Goal: Obtain resource: Download file/media

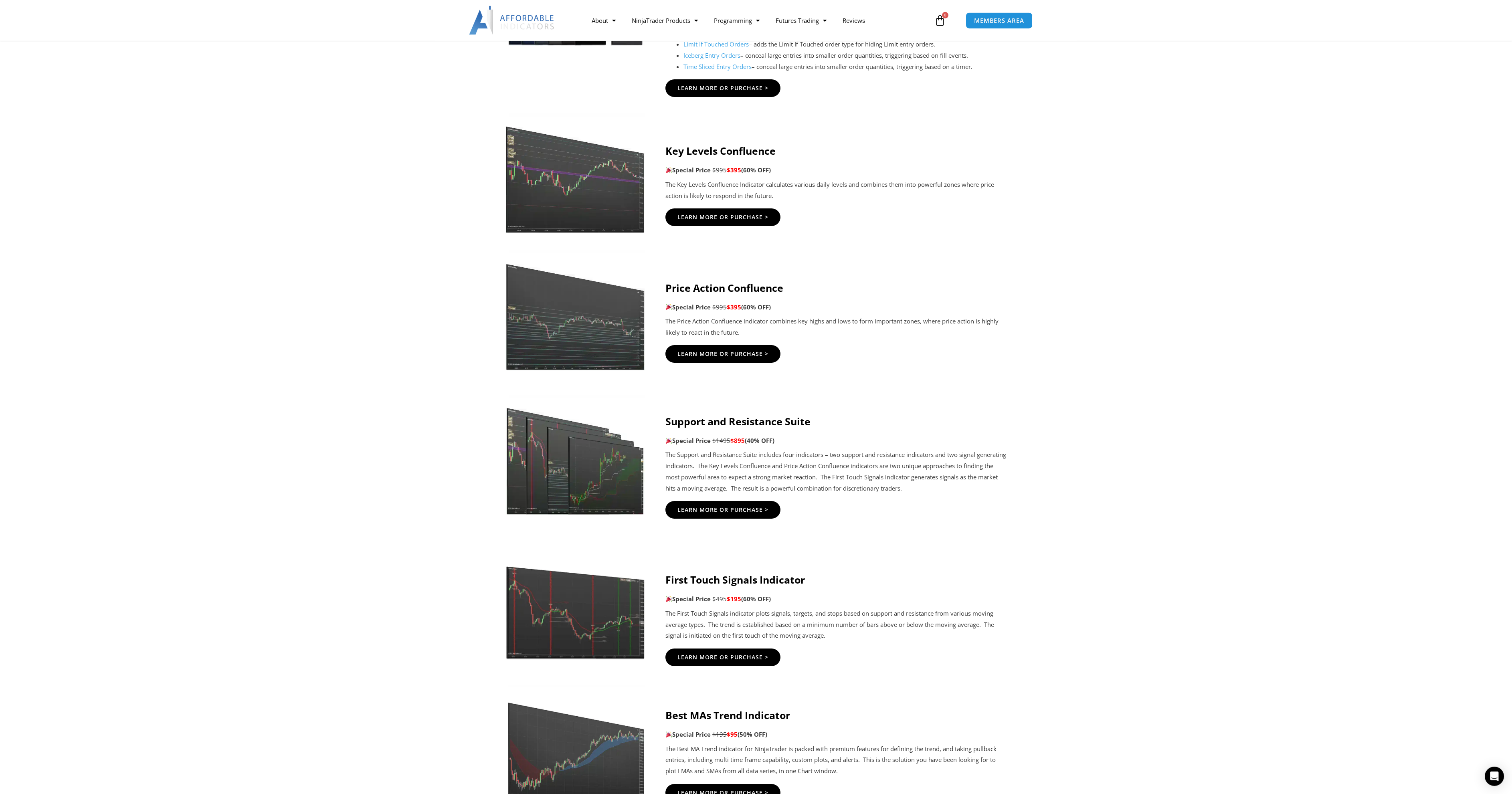
scroll to position [981, 0]
click at [752, 512] on span "Learn More Or Purchase >" at bounding box center [723, 511] width 100 height 6
drag, startPoint x: 667, startPoint y: 287, endPoint x: 784, endPoint y: 286, distance: 117.0
click at [783, 286] on strong "Price Action Confluence" at bounding box center [724, 288] width 118 height 13
copy strong "Price Action Confluence"
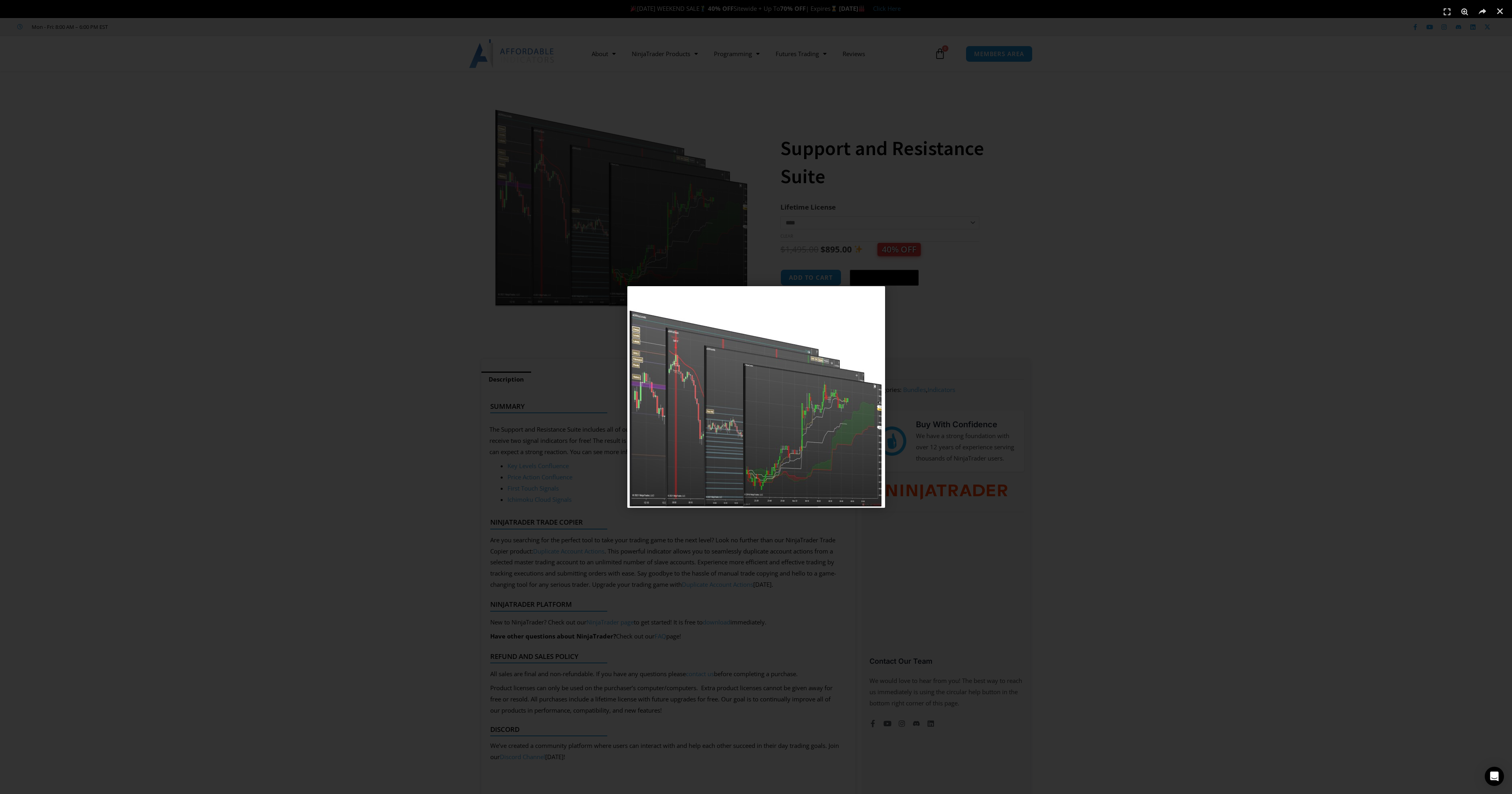
click at [876, 302] on img "1 / 1" at bounding box center [756, 397] width 258 height 222
click at [1071, 296] on div "1 / 1" at bounding box center [756, 397] width 1456 height 738
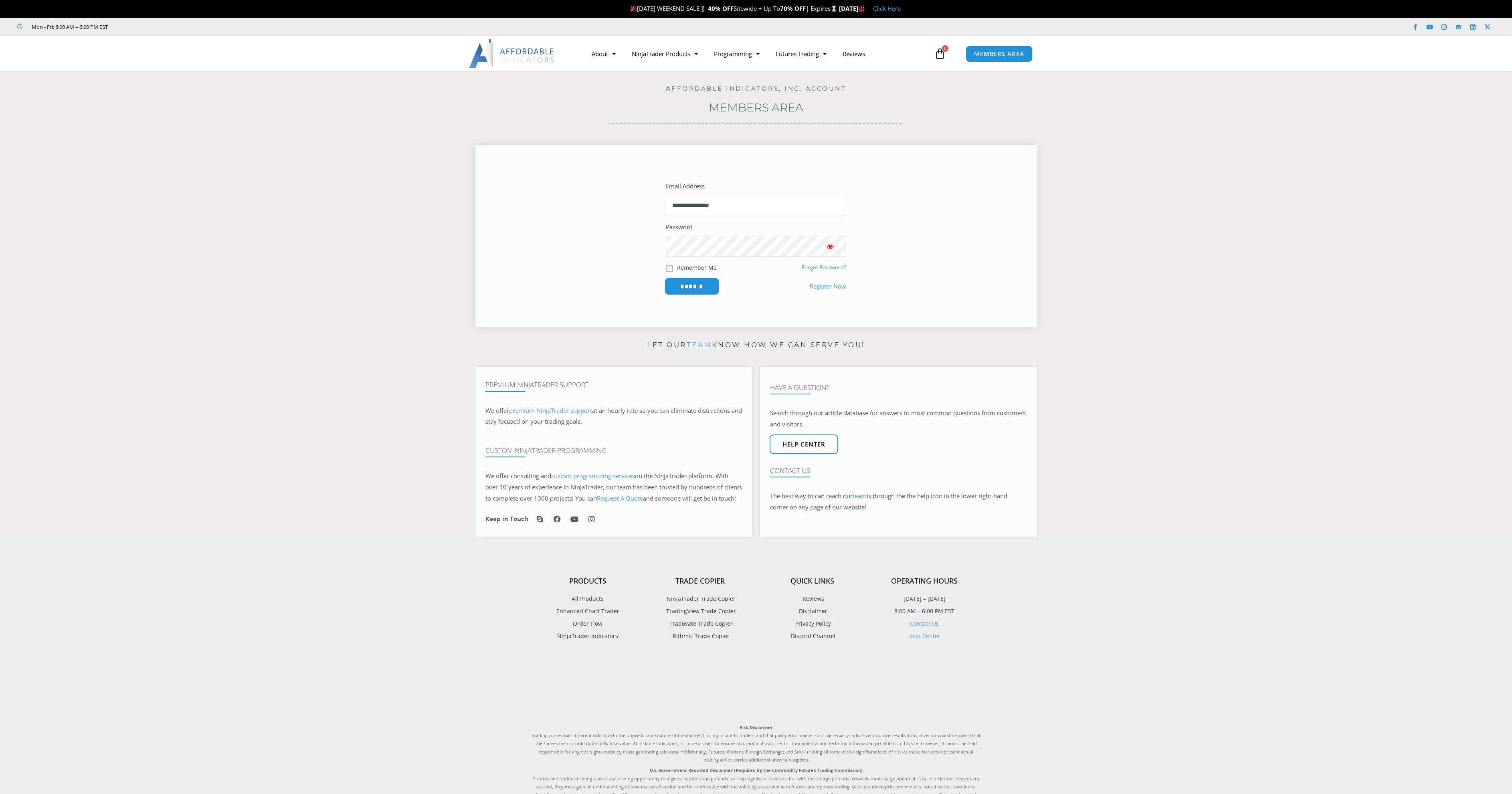
click at [698, 286] on input "******" at bounding box center [692, 286] width 55 height 17
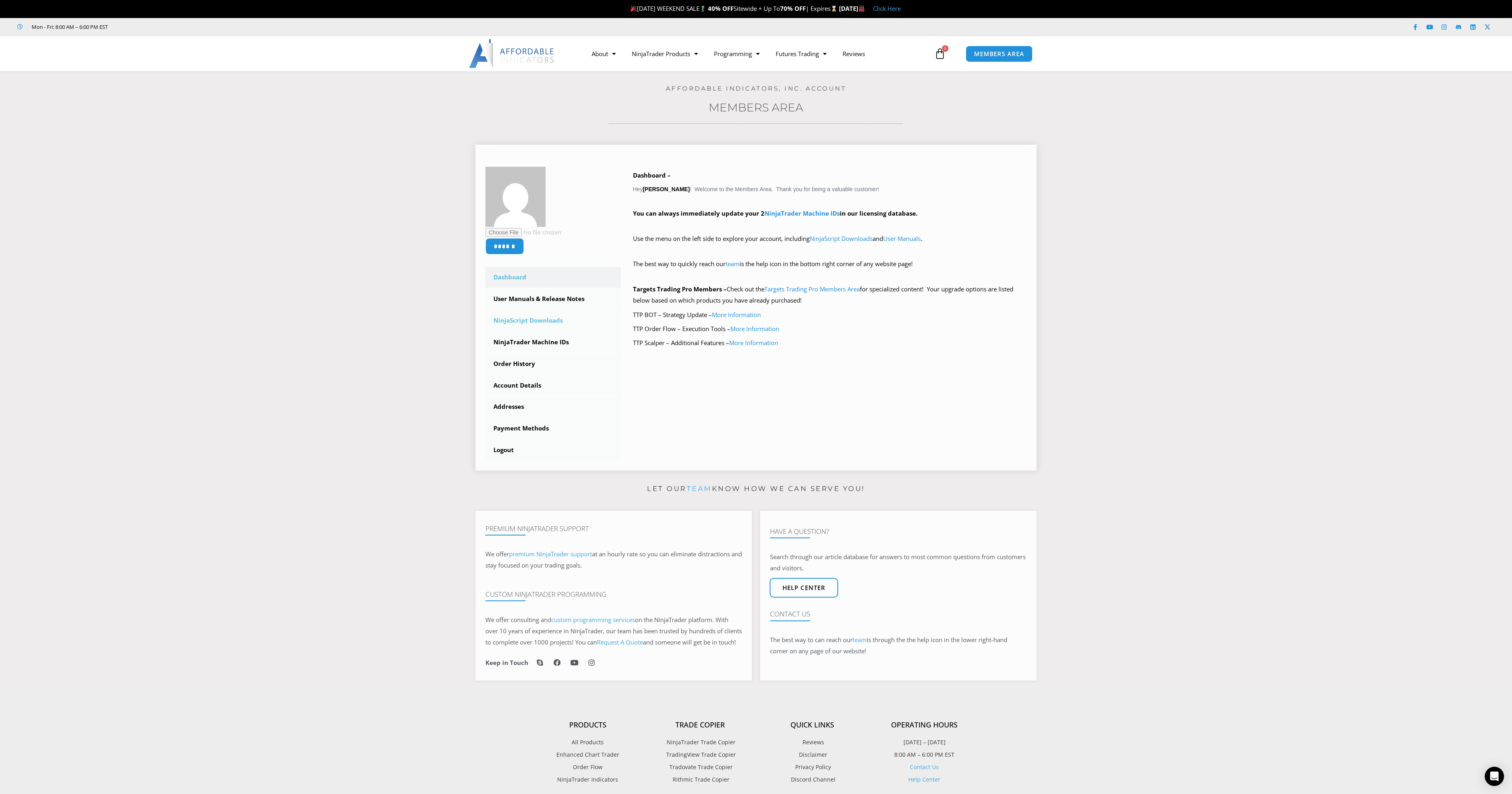
click at [553, 322] on link "NinjaScript Downloads" at bounding box center [553, 321] width 136 height 21
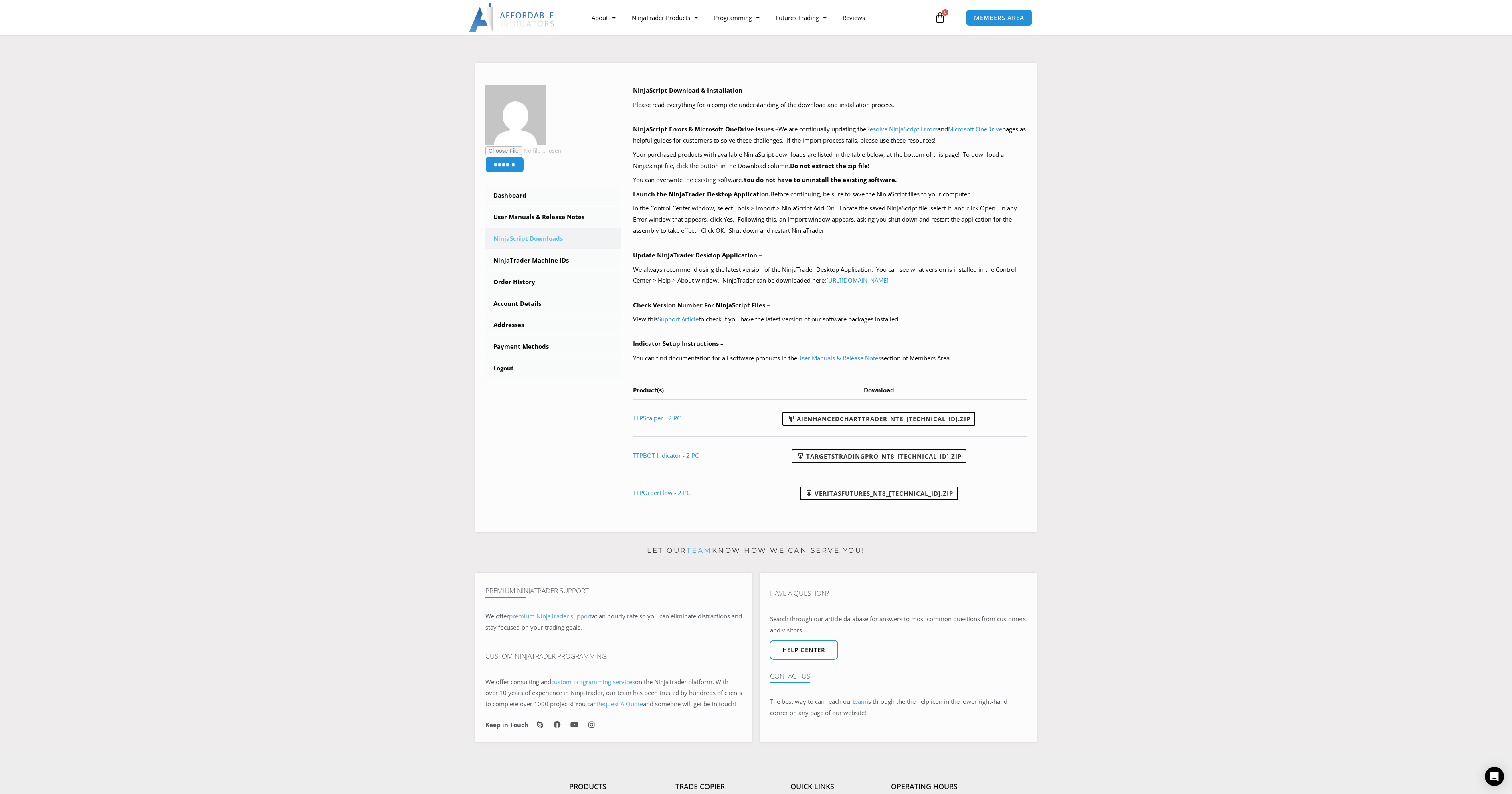
scroll to position [123, 0]
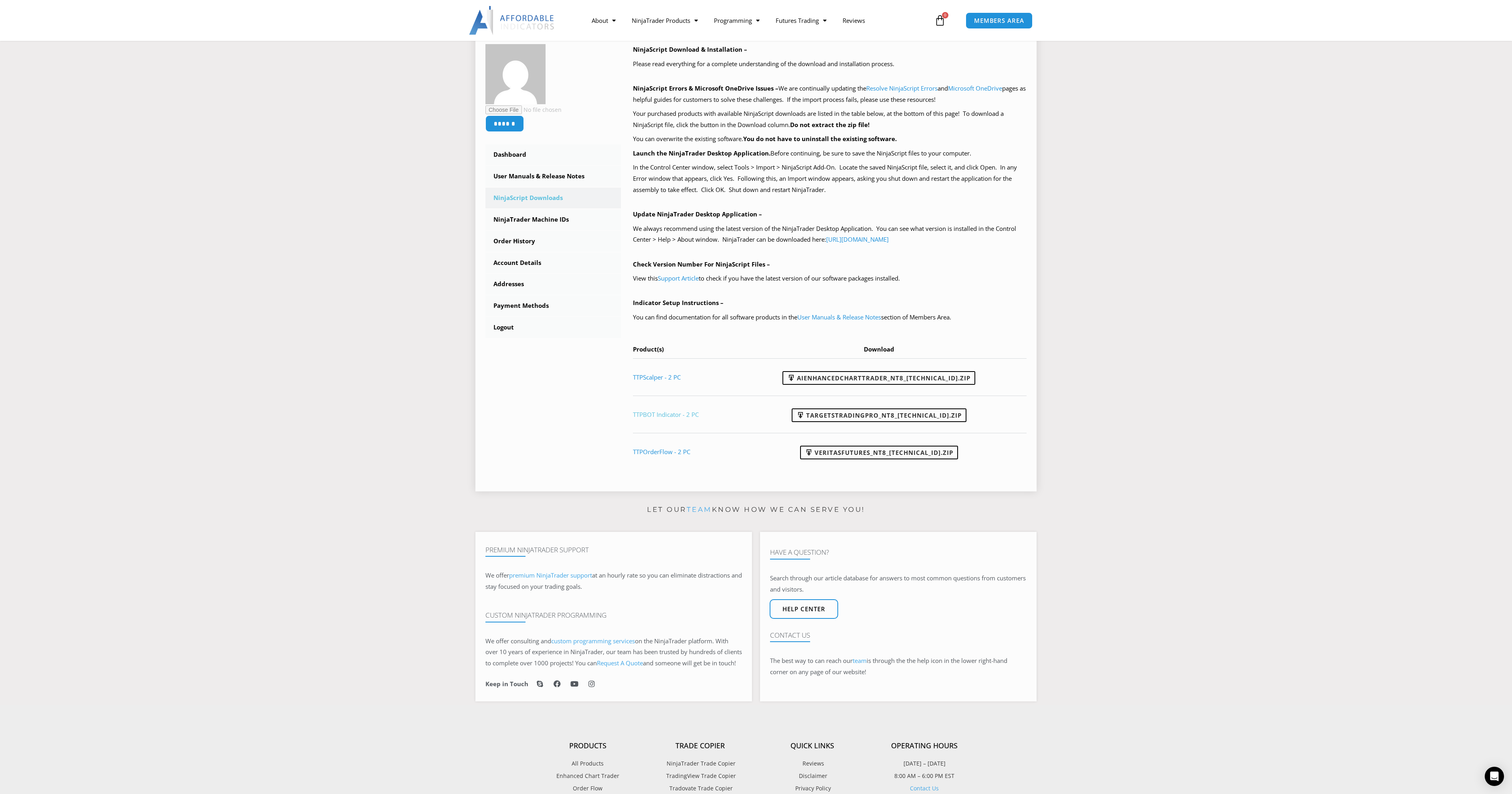
click at [682, 413] on link "TTPBOT Indicator - 2 PC" at bounding box center [666, 414] width 66 height 8
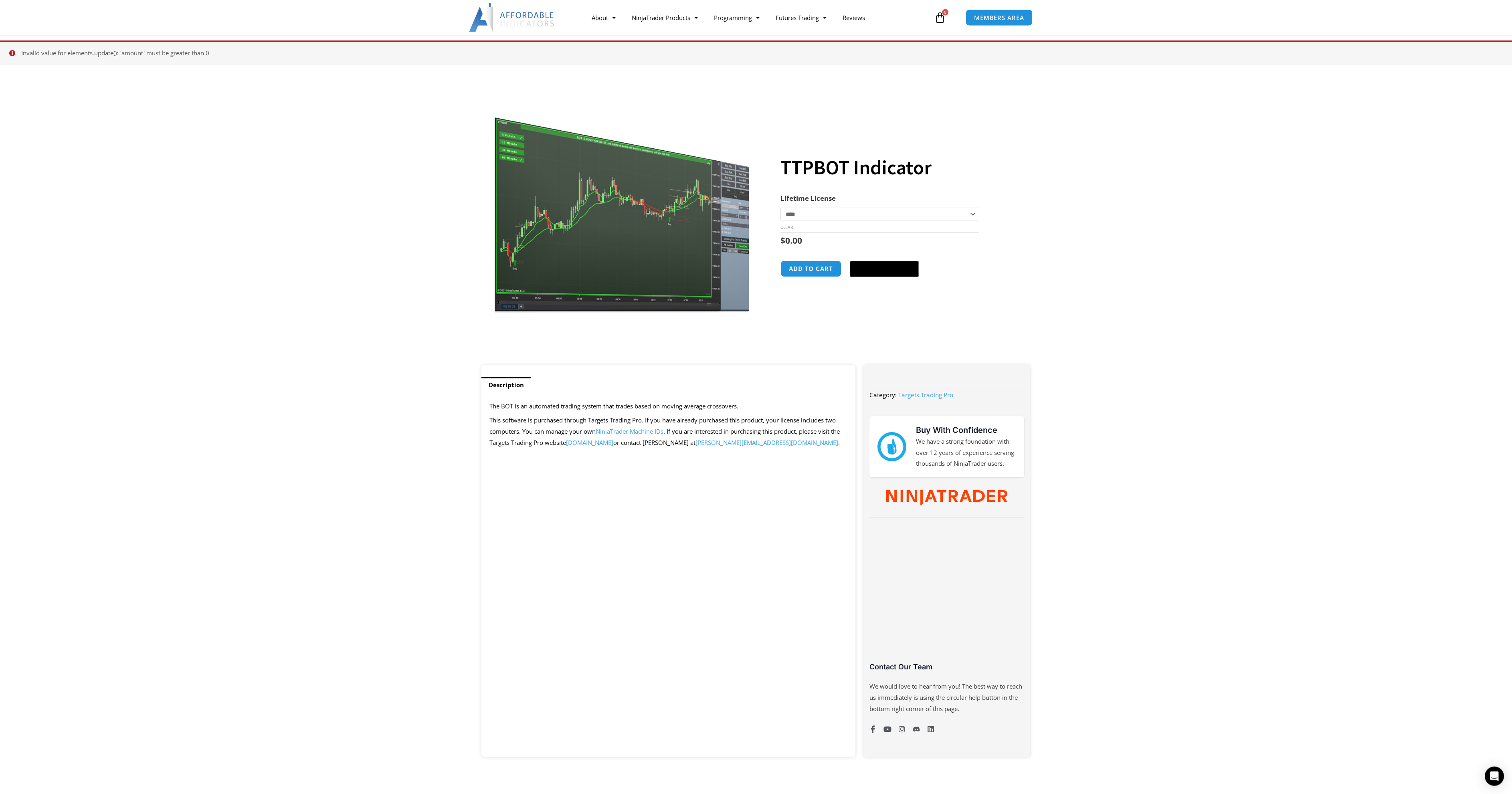
scroll to position [39, 0]
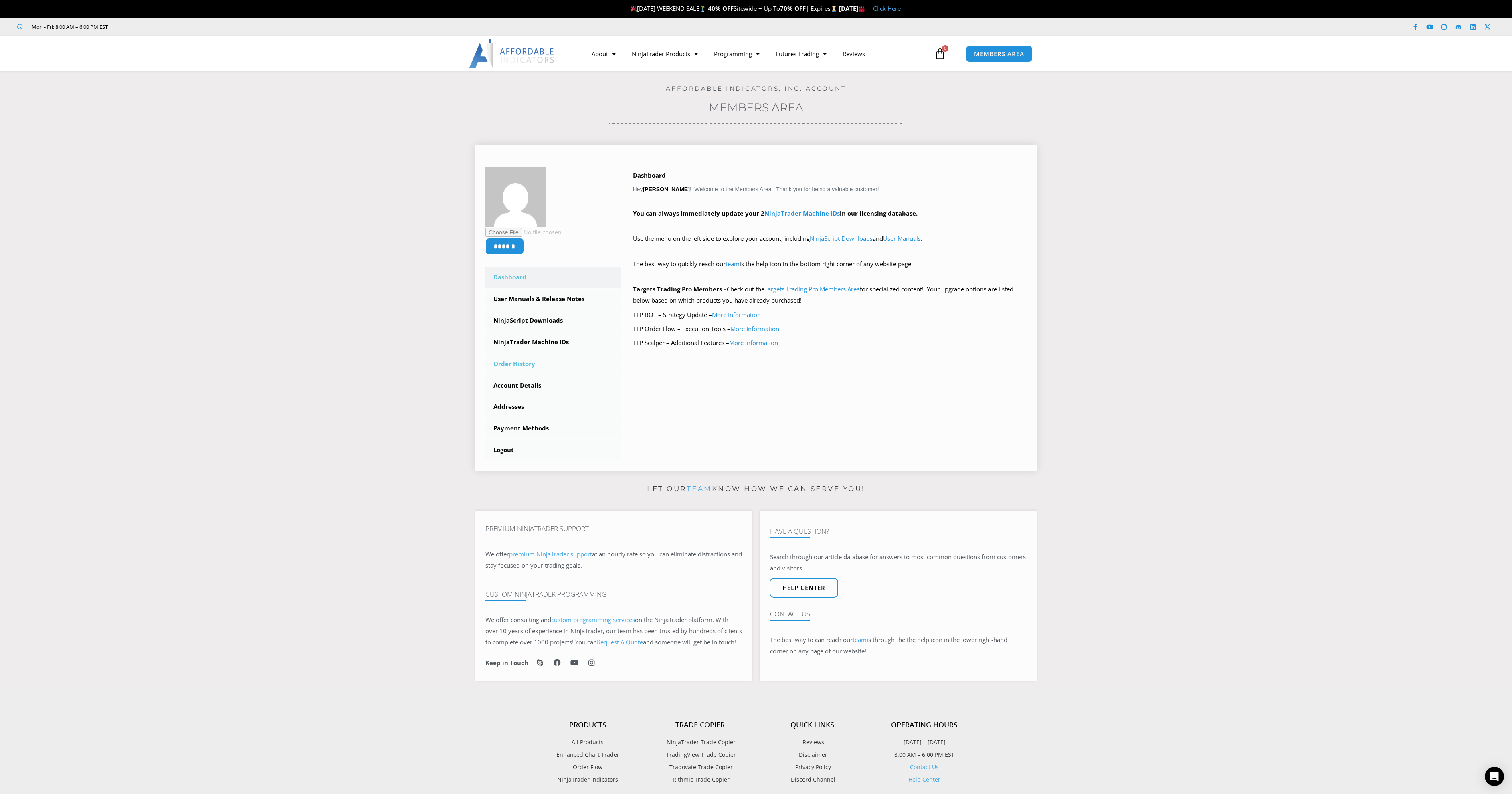
click at [531, 361] on link "Order History" at bounding box center [553, 364] width 136 height 21
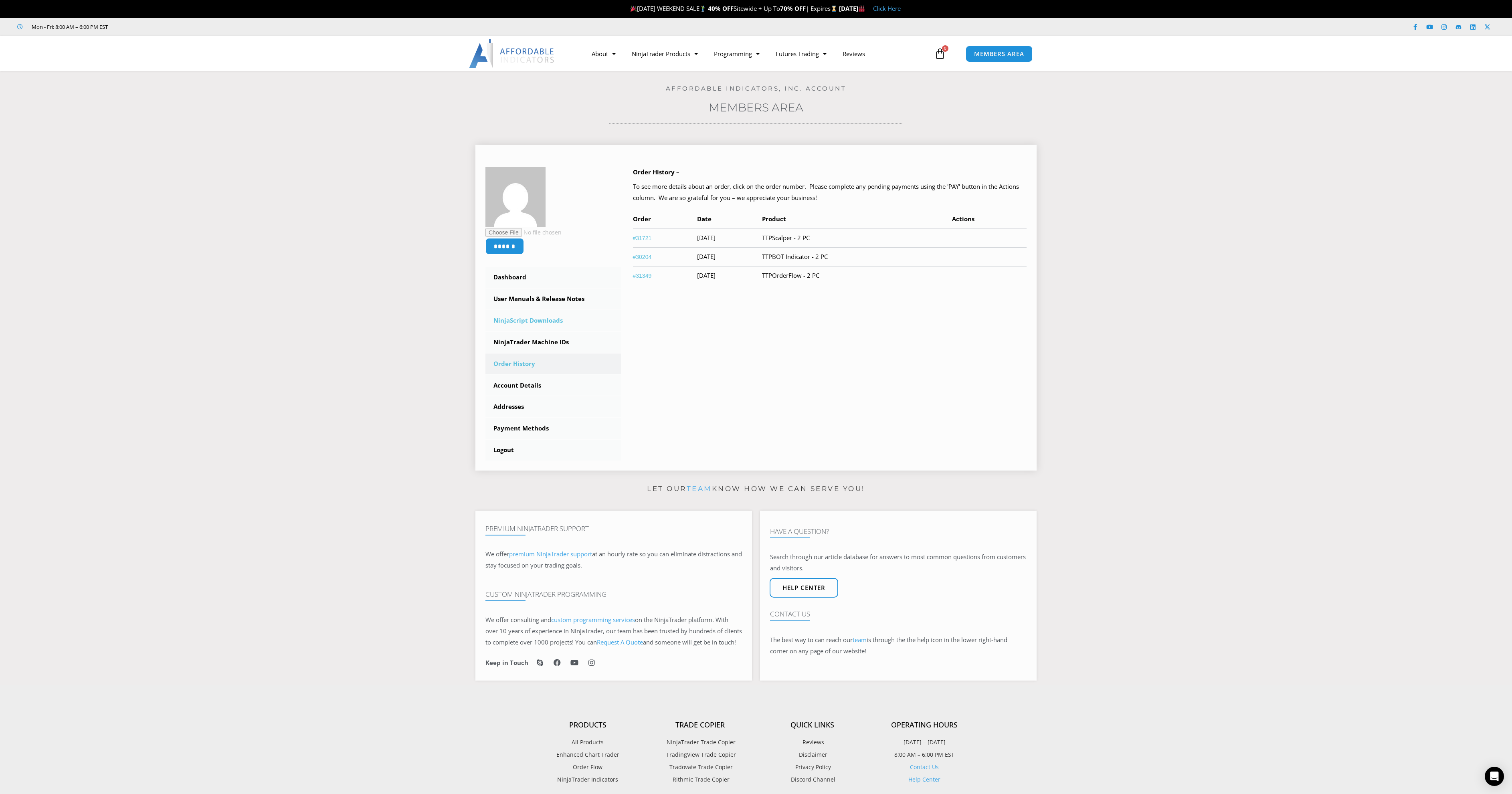
click at [554, 323] on link "NinjaScript Downloads" at bounding box center [553, 321] width 136 height 21
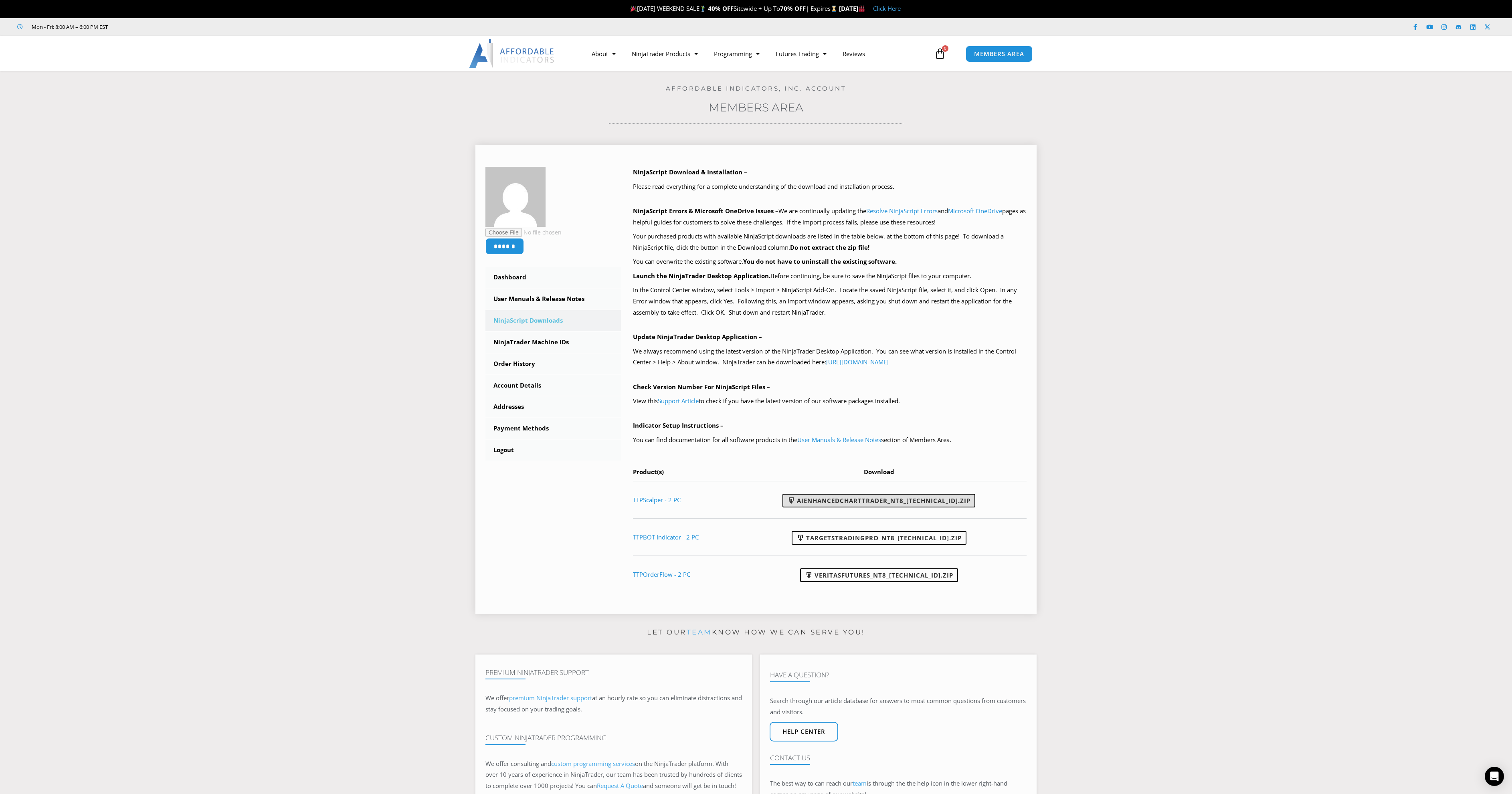
click at [909, 501] on link "AIEnhancedChartTrader_NT8_[TECHNICAL_ID].zip" at bounding box center [879, 500] width 193 height 13
click at [912, 540] on link "TargetsTradingPro_NT8_[TECHNICAL_ID].zip" at bounding box center [879, 538] width 175 height 13
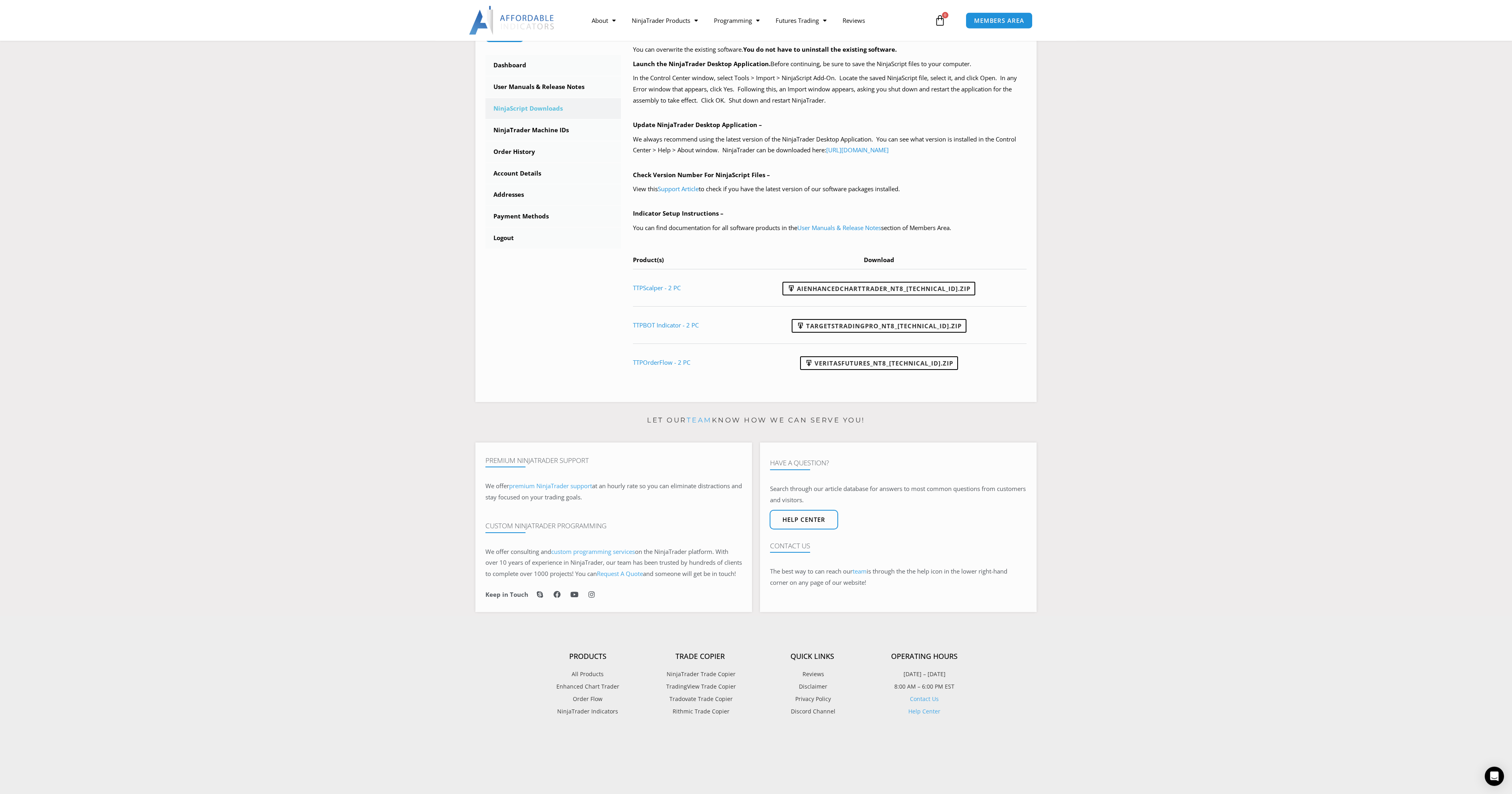
scroll to position [245, 0]
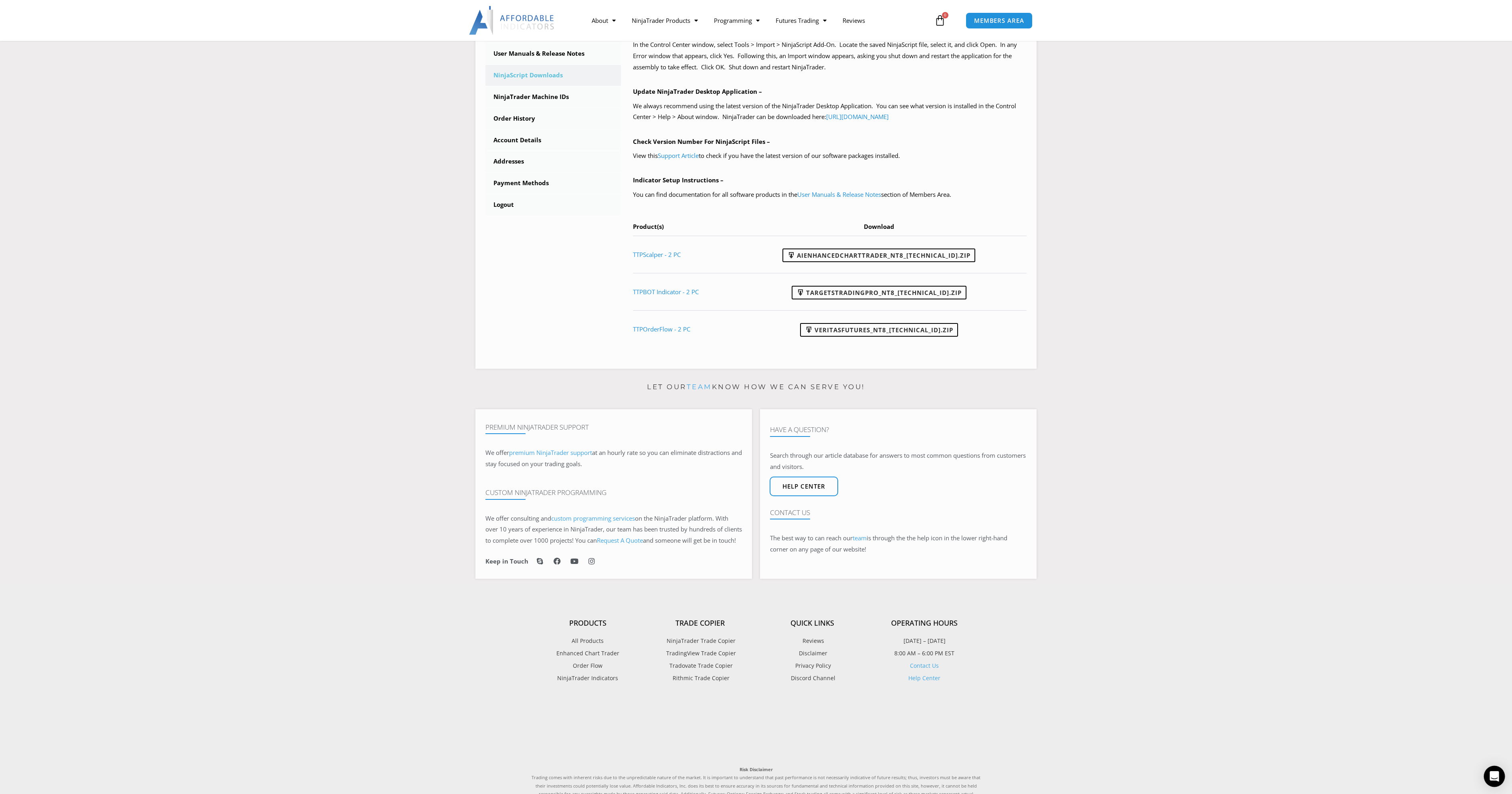
click at [1494, 778] on icon "Open Intercom Messenger" at bounding box center [1494, 776] width 11 height 11
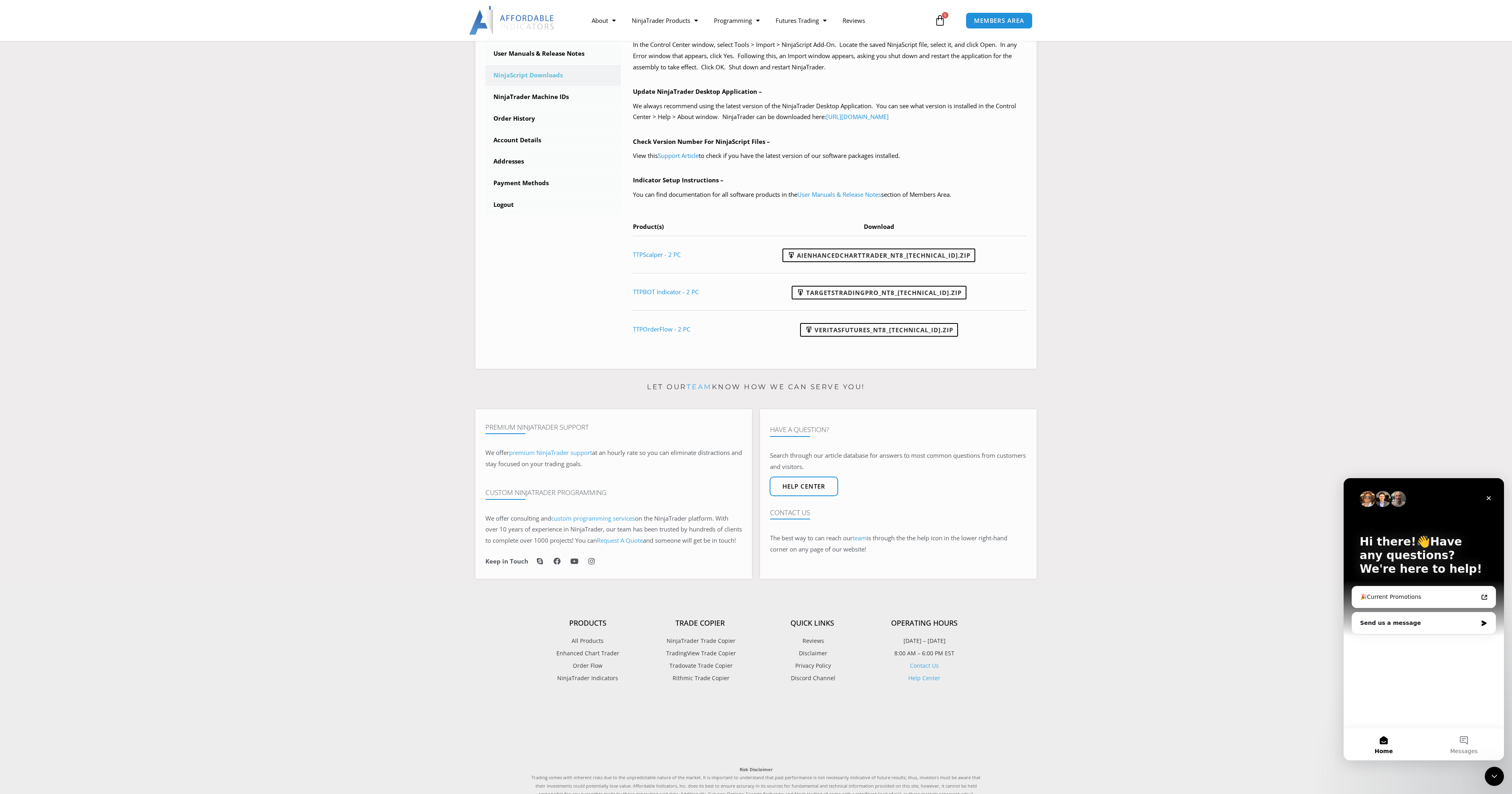
scroll to position [0, 0]
click at [1415, 626] on div "Send us a message" at bounding box center [1419, 623] width 117 height 8
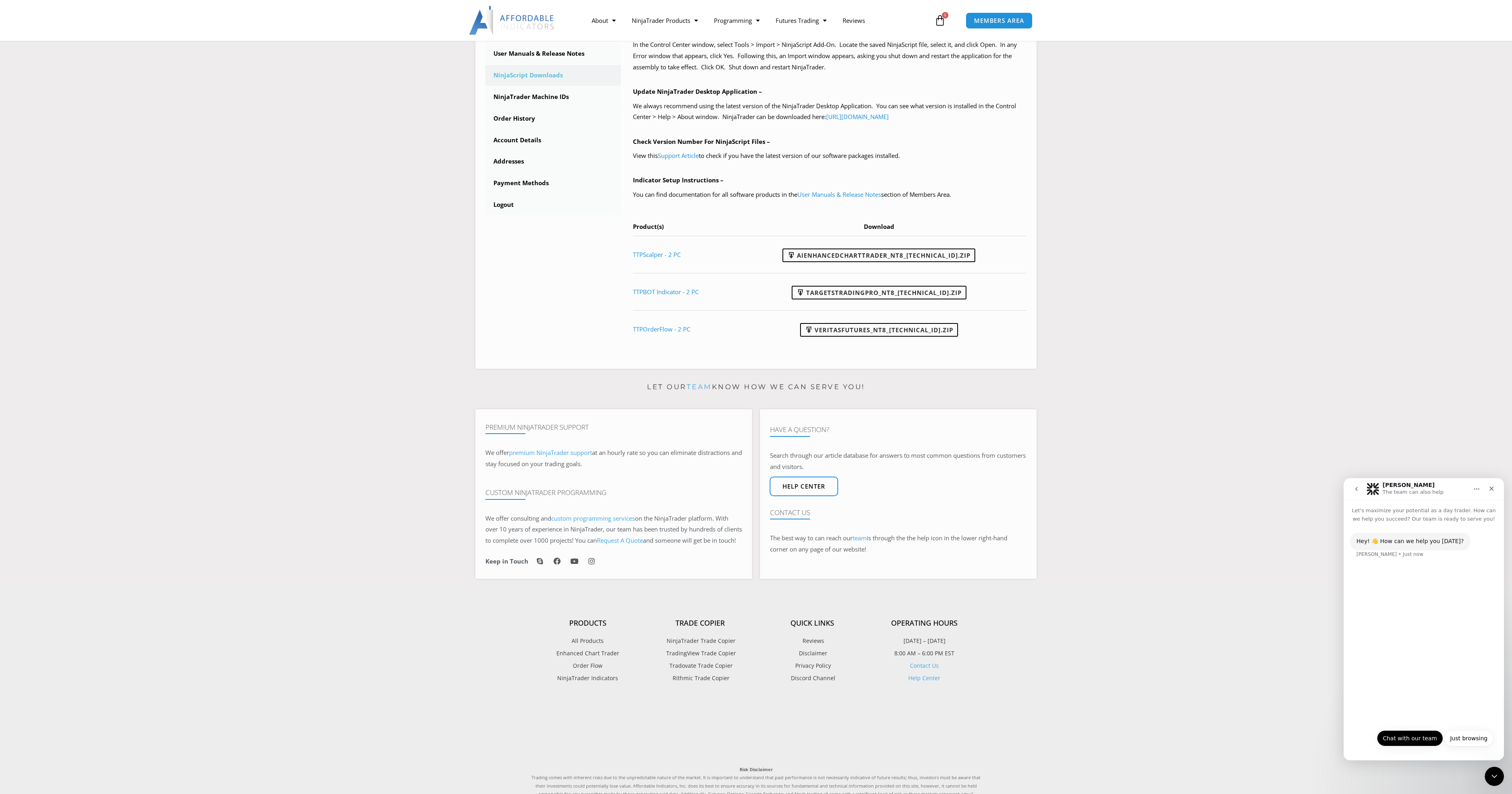
click at [1395, 742] on button "Chat with our team" at bounding box center [1410, 738] width 66 height 16
click at [1442, 701] on button "Interested in New Purchase or Upgrade" at bounding box center [1432, 698] width 122 height 16
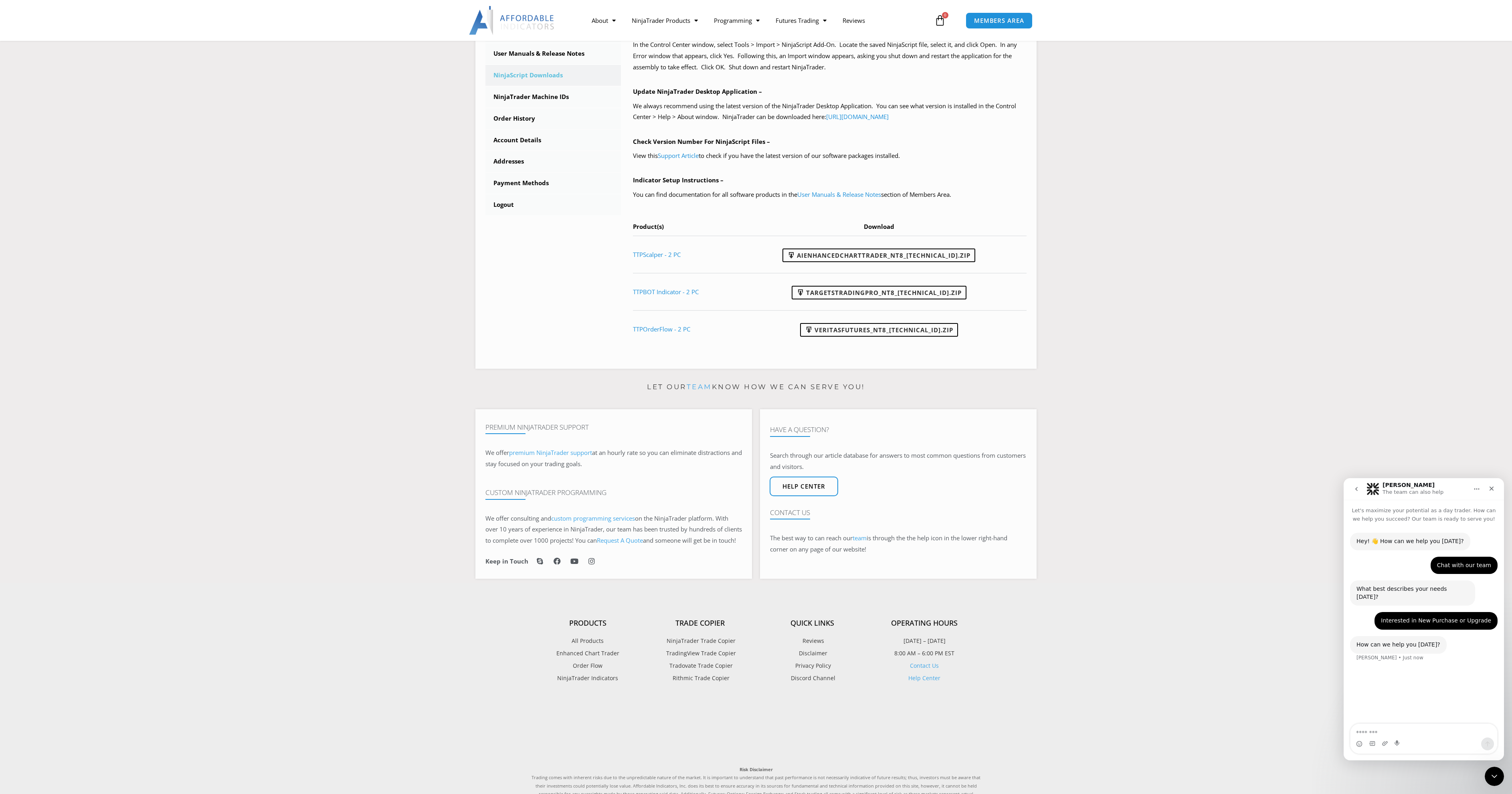
click at [1385, 735] on textarea "Message…" at bounding box center [1424, 730] width 147 height 13
click at [1410, 730] on textarea "Message…" at bounding box center [1424, 730] width 147 height 13
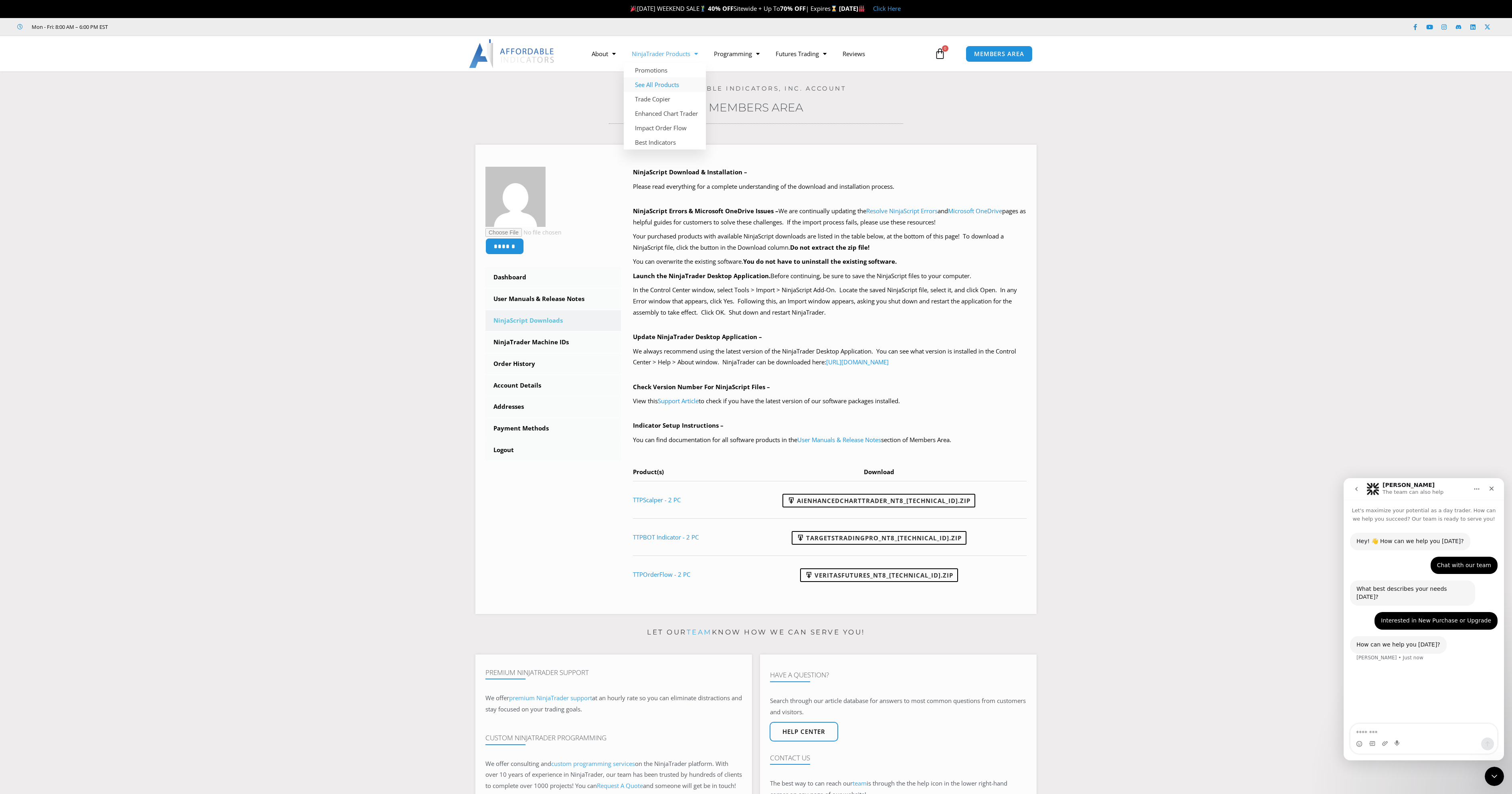
click at [674, 88] on link "See All Products" at bounding box center [665, 85] width 82 height 15
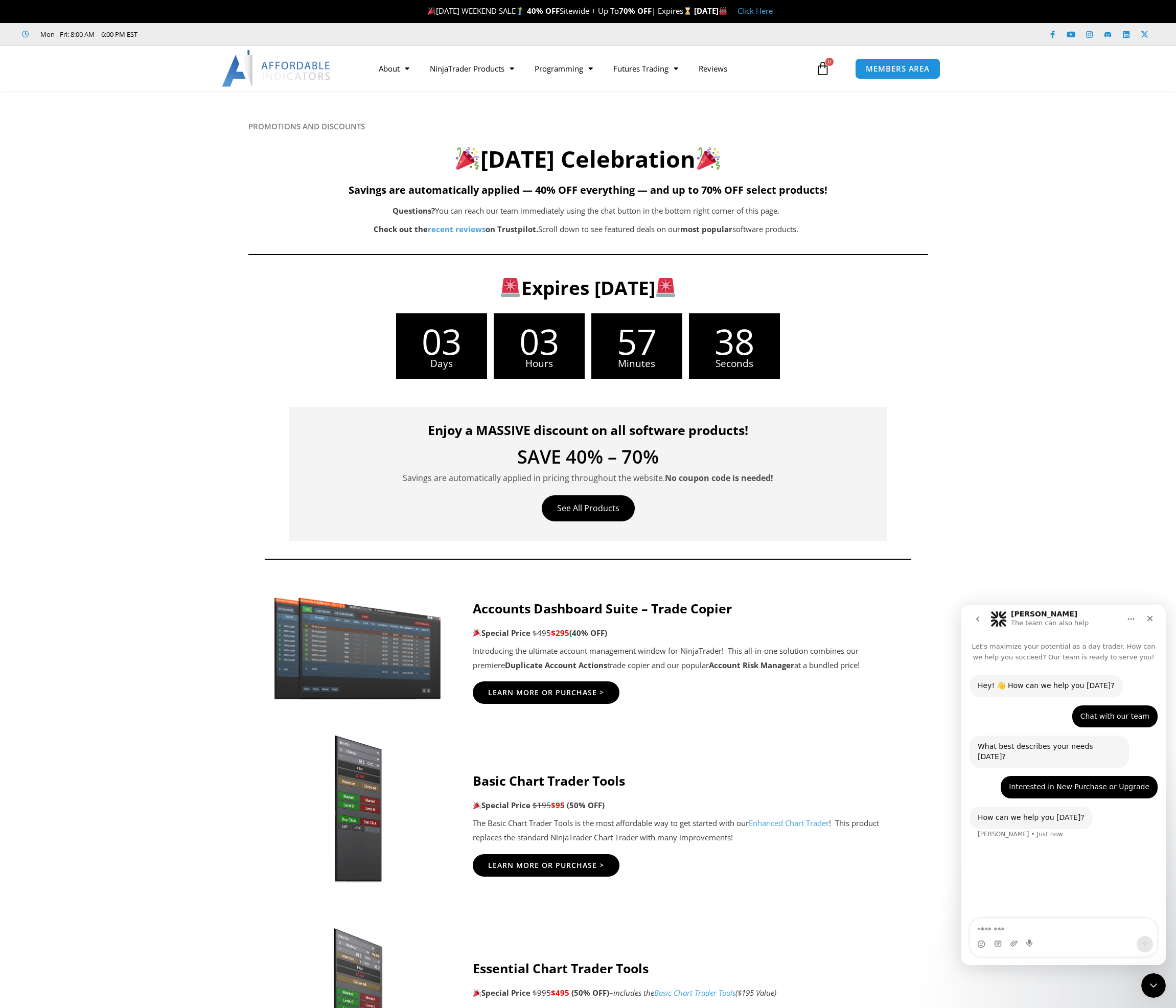
click at [135, 488] on section "Enjoy a MASSIVE discount on all software products! SAVE 40% – 70% Savings are a…" at bounding box center [588, 483] width 1176 height 178
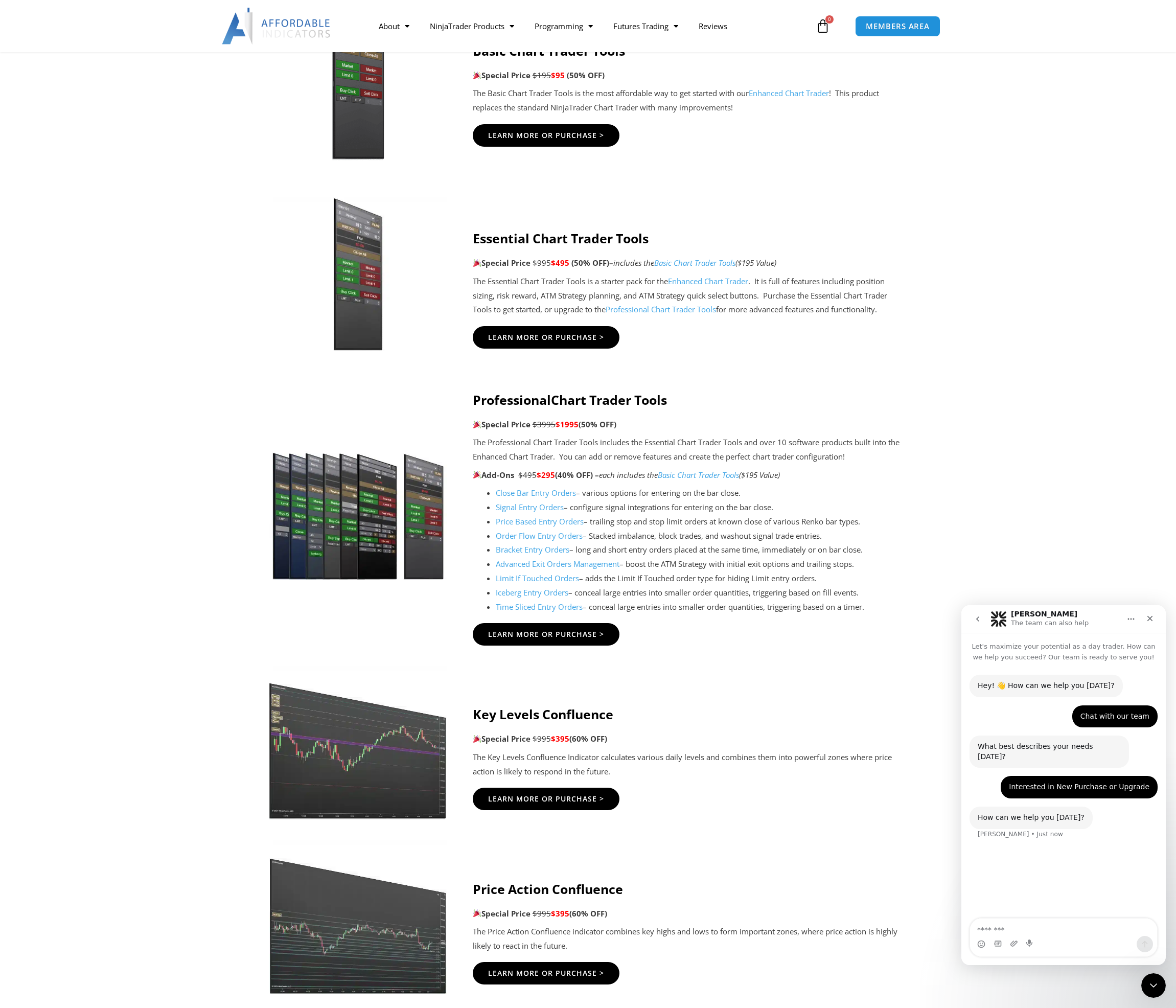
scroll to position [834, 0]
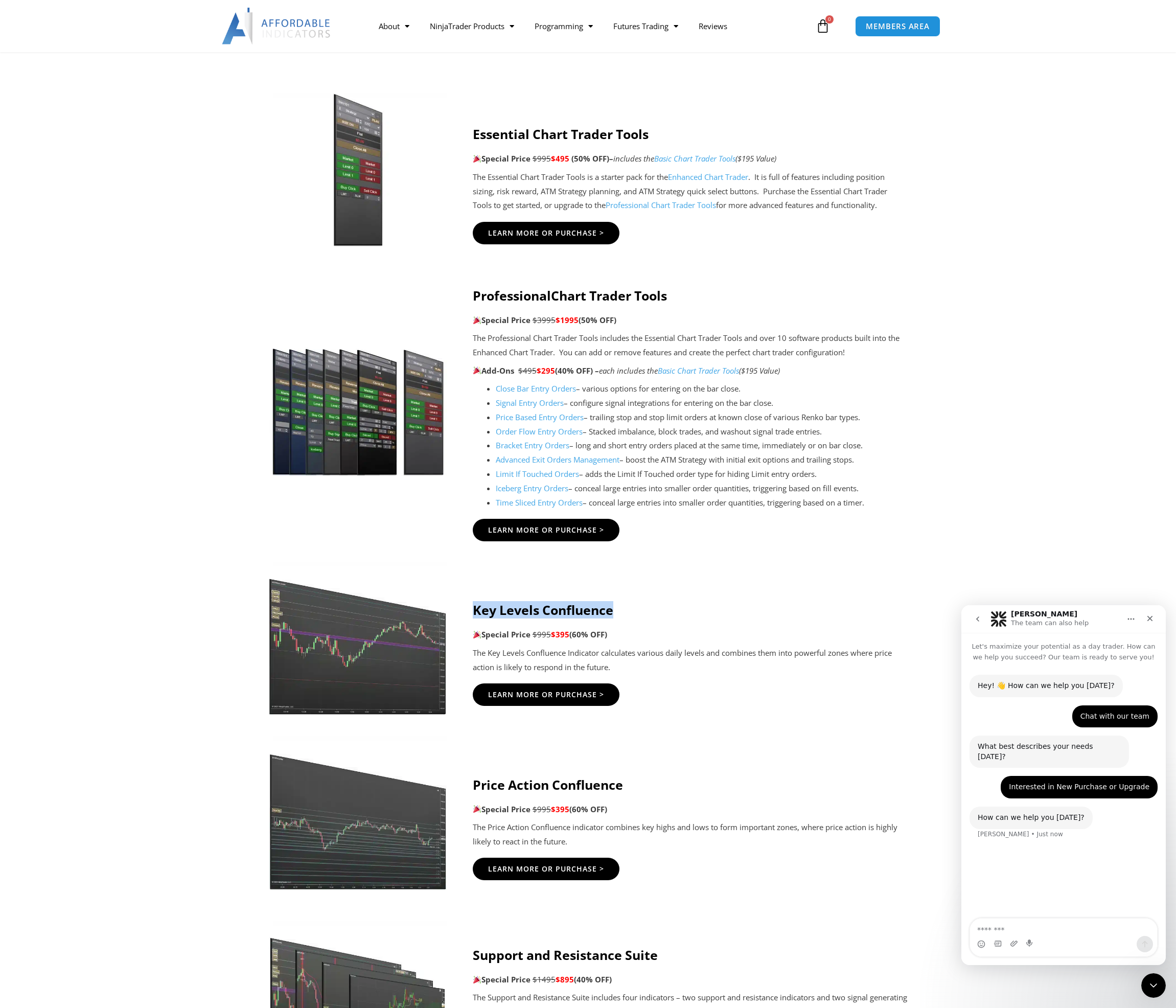
drag, startPoint x: 474, startPoint y: 611, endPoint x: 612, endPoint y: 609, distance: 138.0
click at [614, 609] on strong "Key Levels Confluence" at bounding box center [543, 609] width 141 height 17
copy strong "Key Levels Confluence"
drag, startPoint x: 476, startPoint y: 781, endPoint x: 624, endPoint y: 784, distance: 148.0
click at [624, 784] on h4 "Price Action Confluence" at bounding box center [690, 784] width 435 height 15
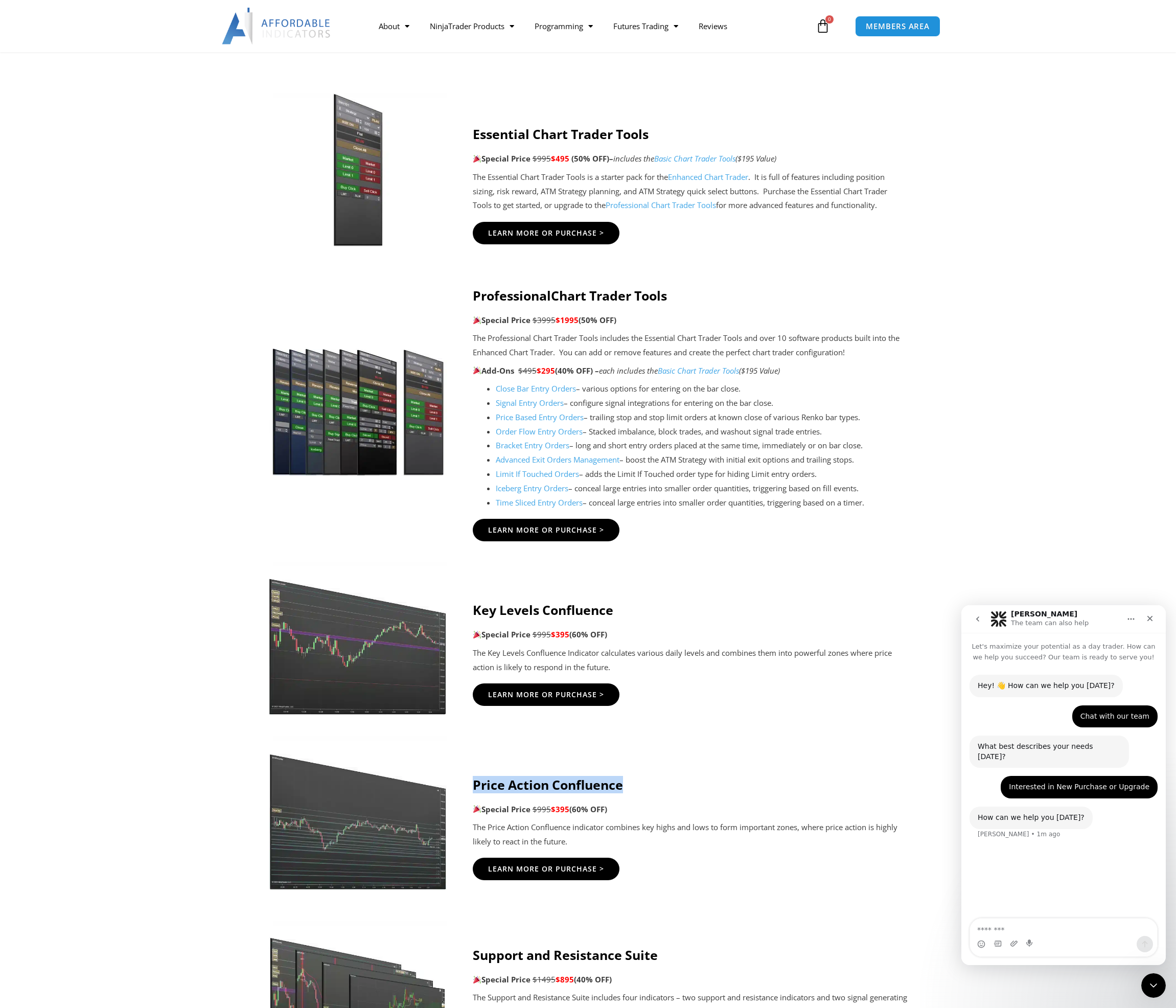
copy strong "Price Action Confluence"
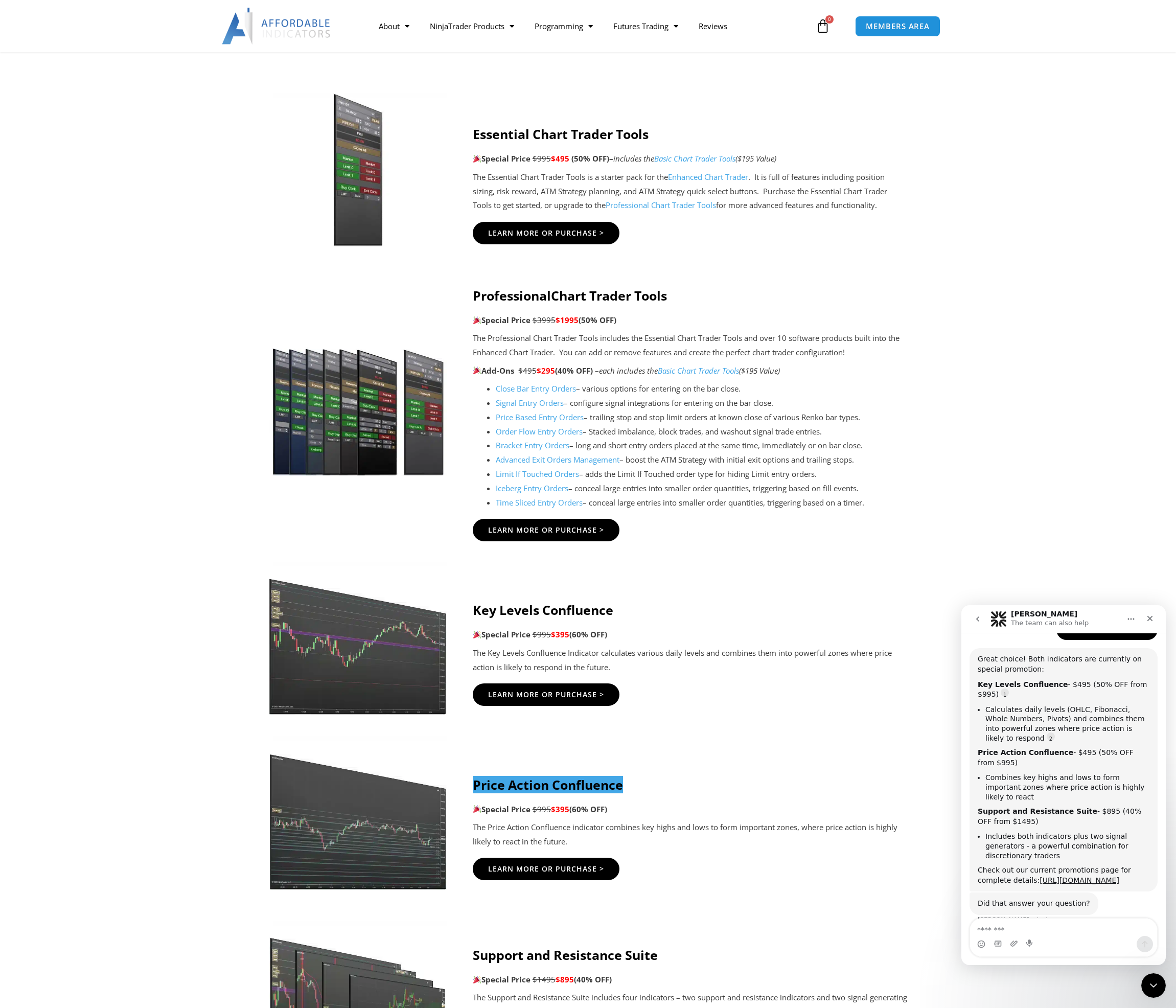
scroll to position [251, 0]
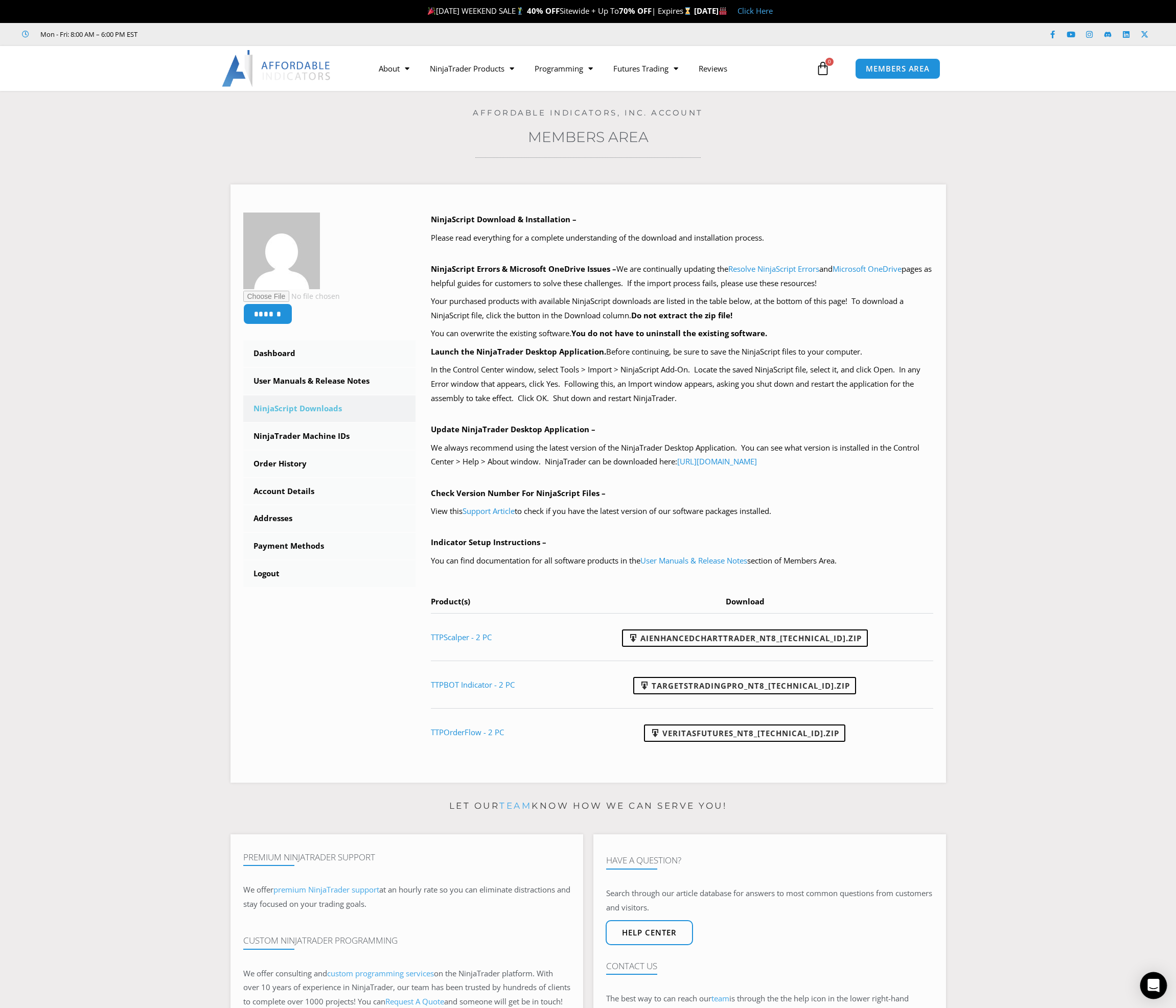
click at [1149, 984] on icon "Open Intercom Messenger" at bounding box center [1154, 986] width 12 height 13
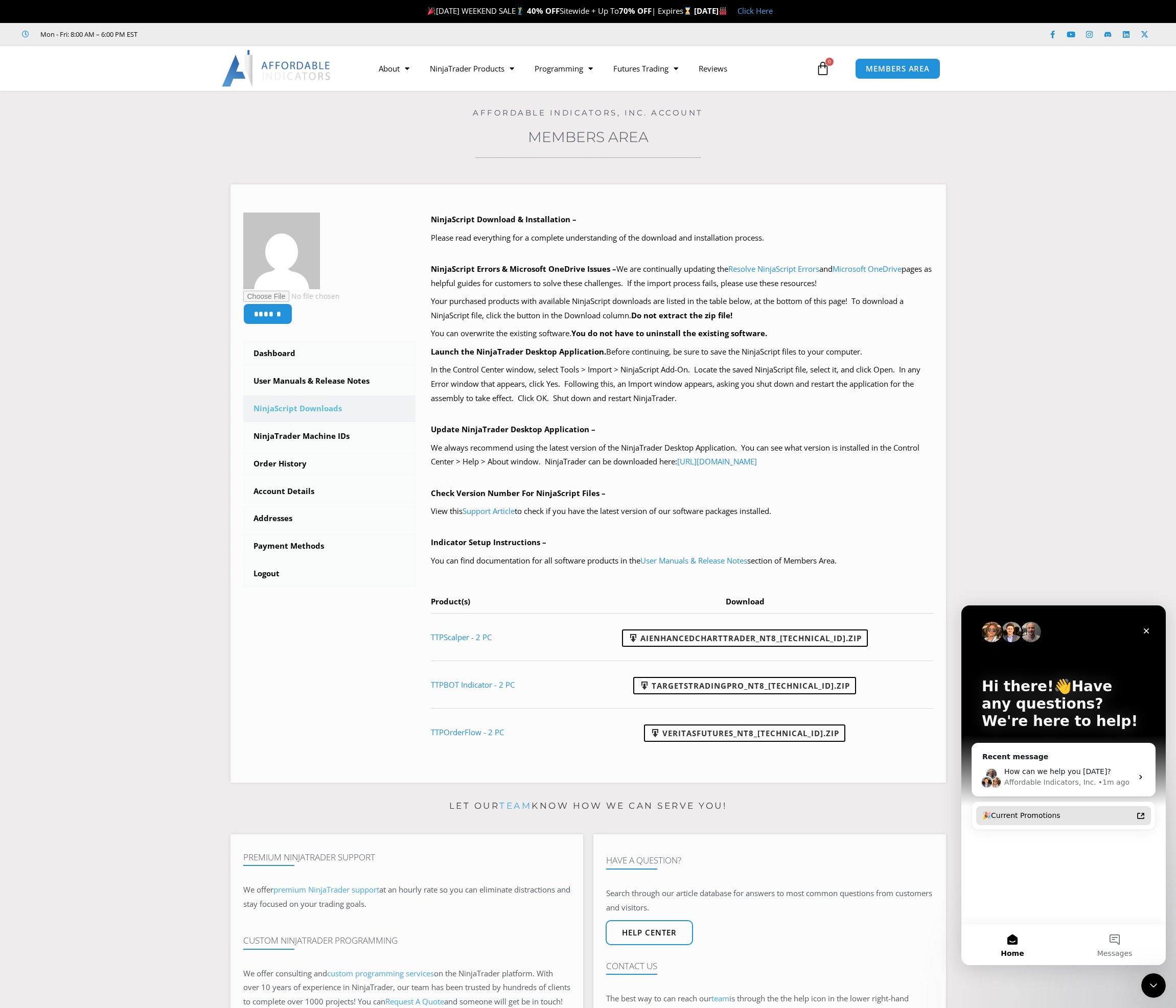
click at [1076, 821] on div "🎉Current Promotions" at bounding box center [1064, 816] width 175 height 19
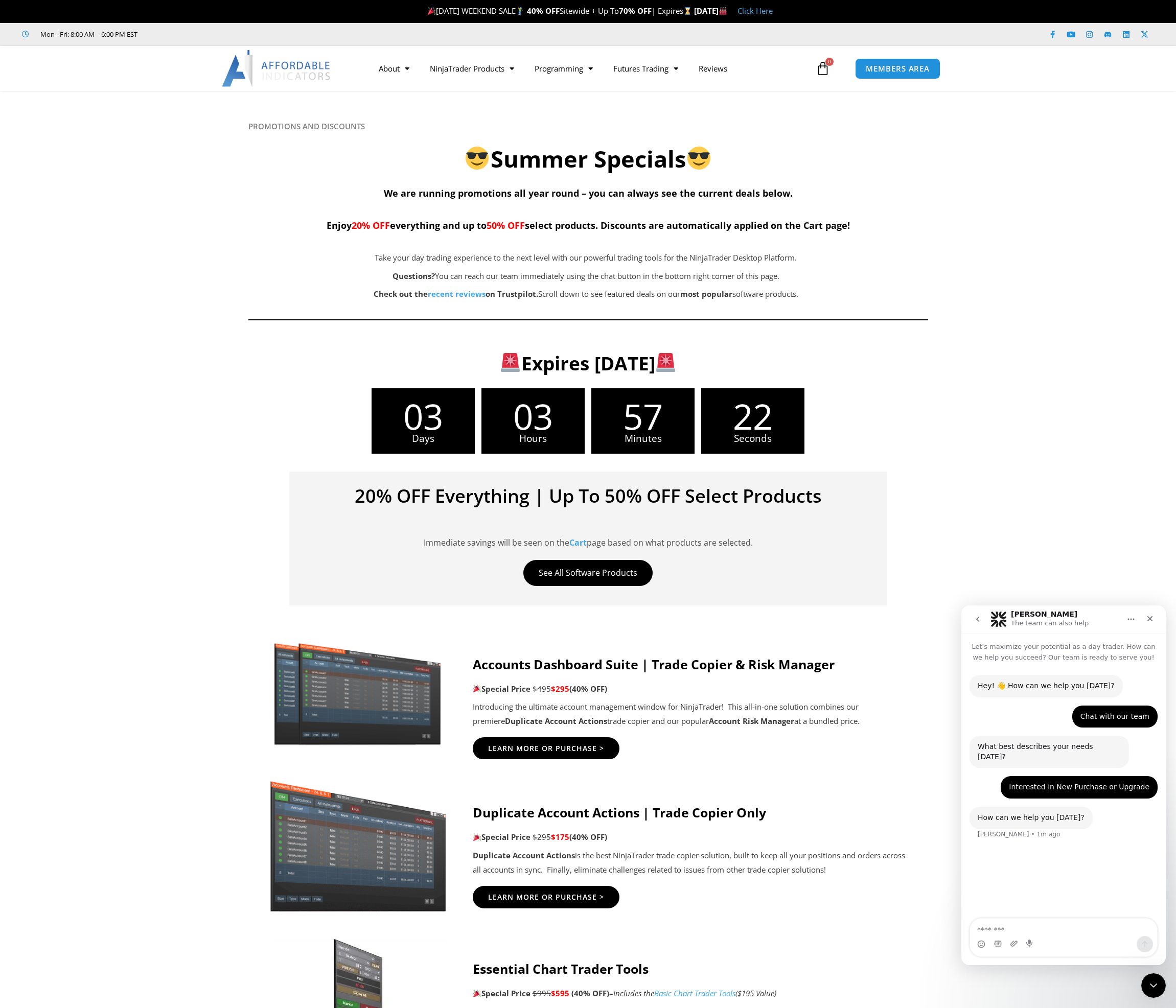
click at [1062, 925] on textarea "Message…" at bounding box center [1064, 927] width 187 height 17
click at [1084, 935] on div "**********" at bounding box center [1064, 938] width 187 height 38
click at [1091, 935] on textarea "**********" at bounding box center [1064, 927] width 187 height 17
paste textarea "**********"
type textarea "**********"
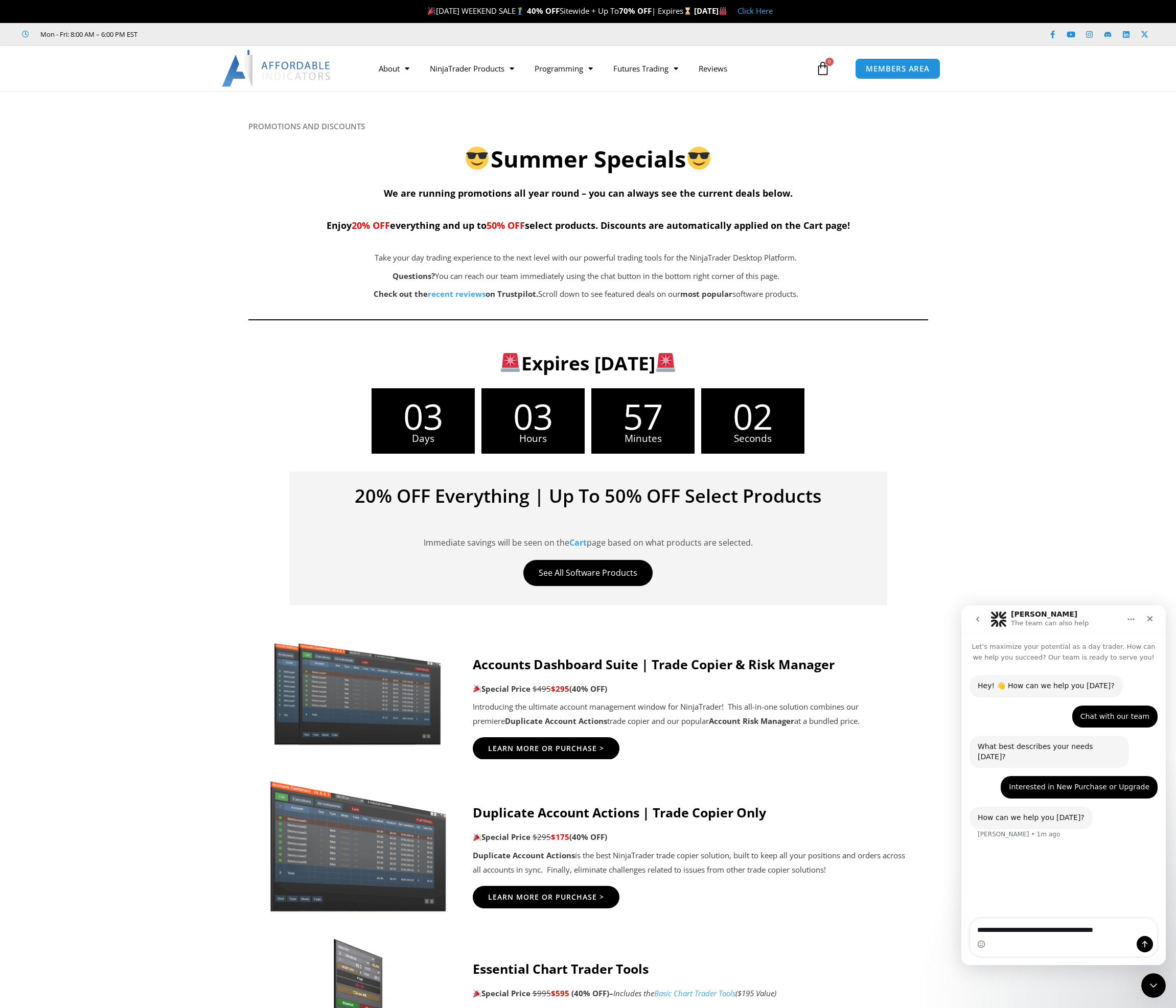
click at [1036, 948] on div "Intercom messenger" at bounding box center [1064, 944] width 187 height 16
click at [1131, 929] on textarea "**********" at bounding box center [1064, 927] width 187 height 17
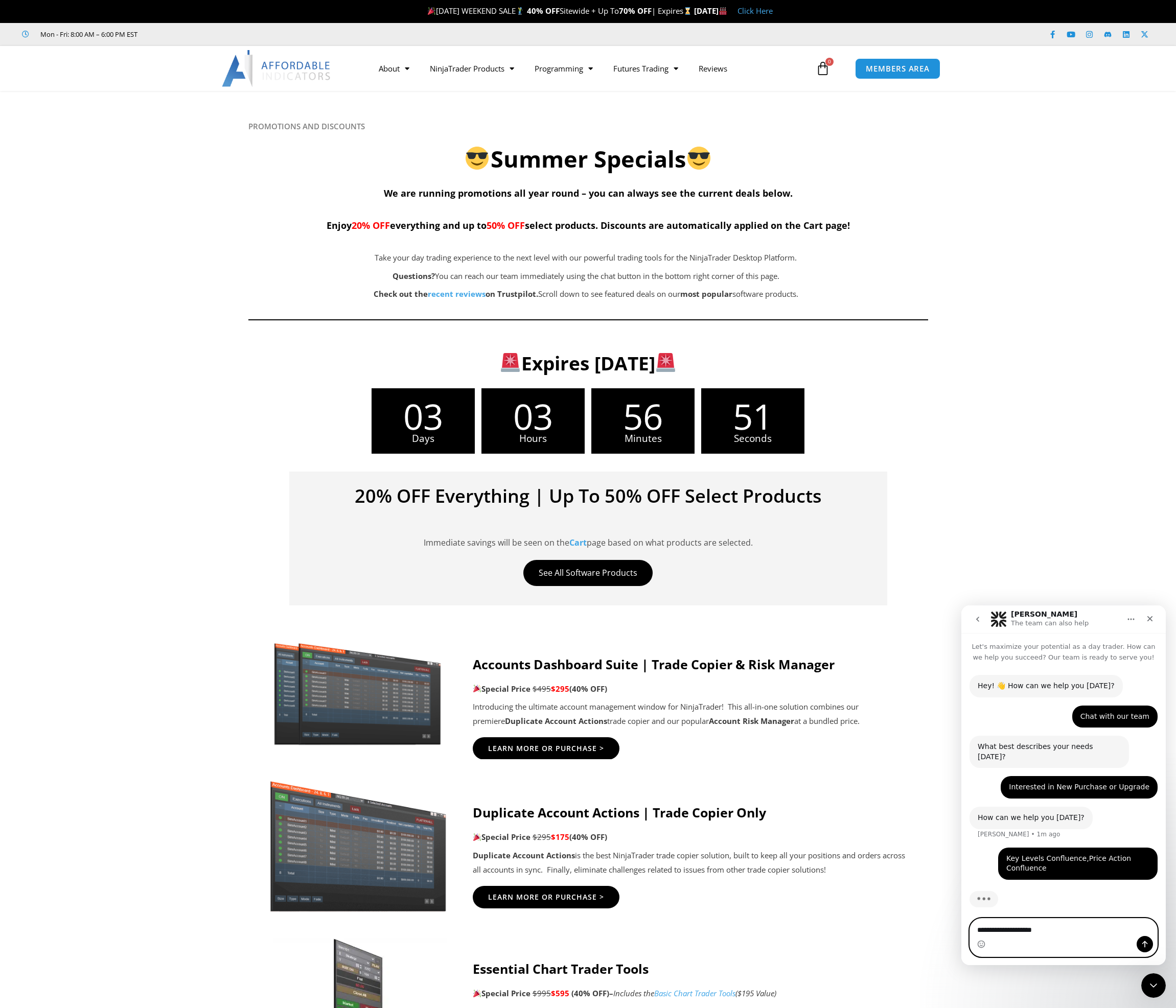
type textarea "**********"
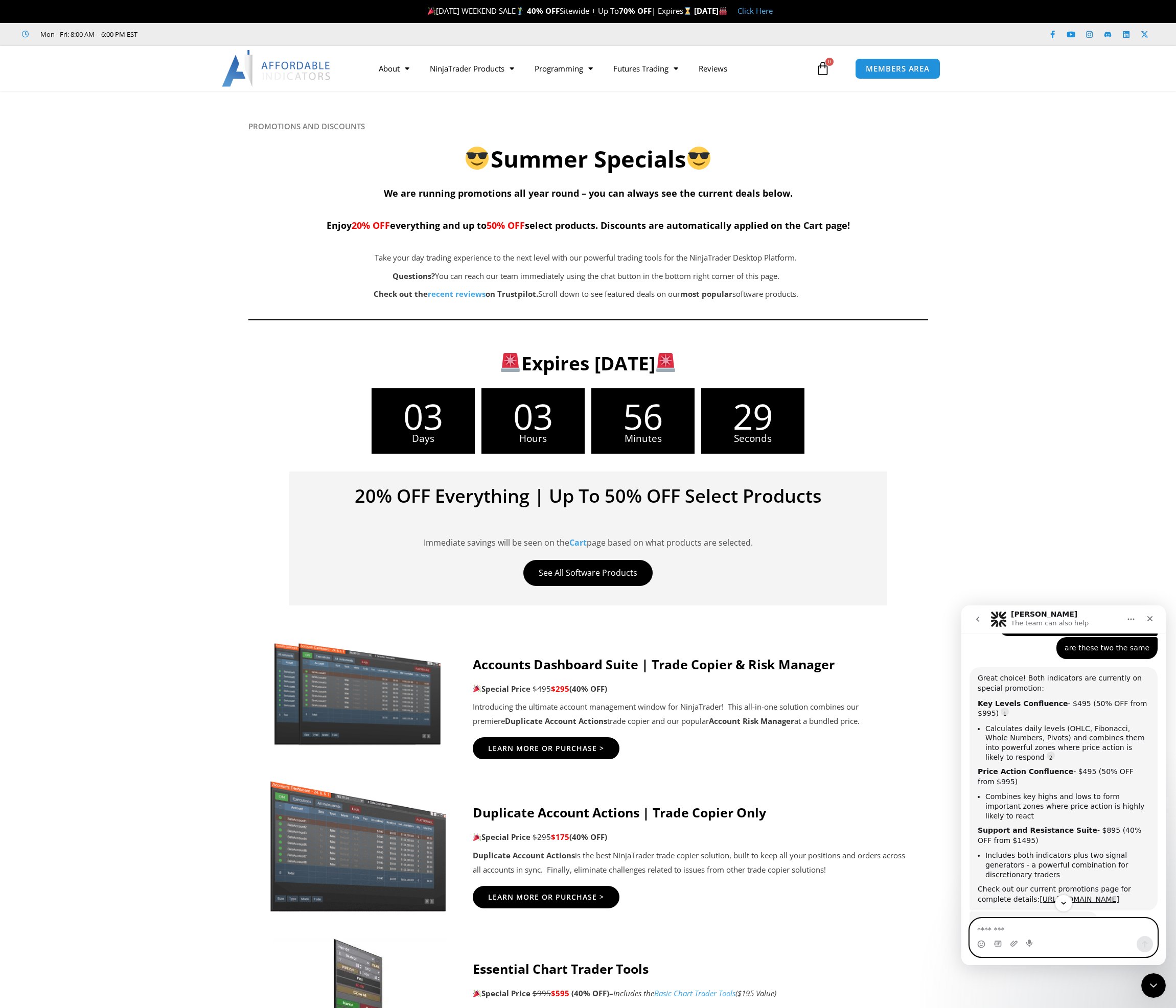
scroll to position [262, 0]
